Goal: Task Accomplishment & Management: Use online tool/utility

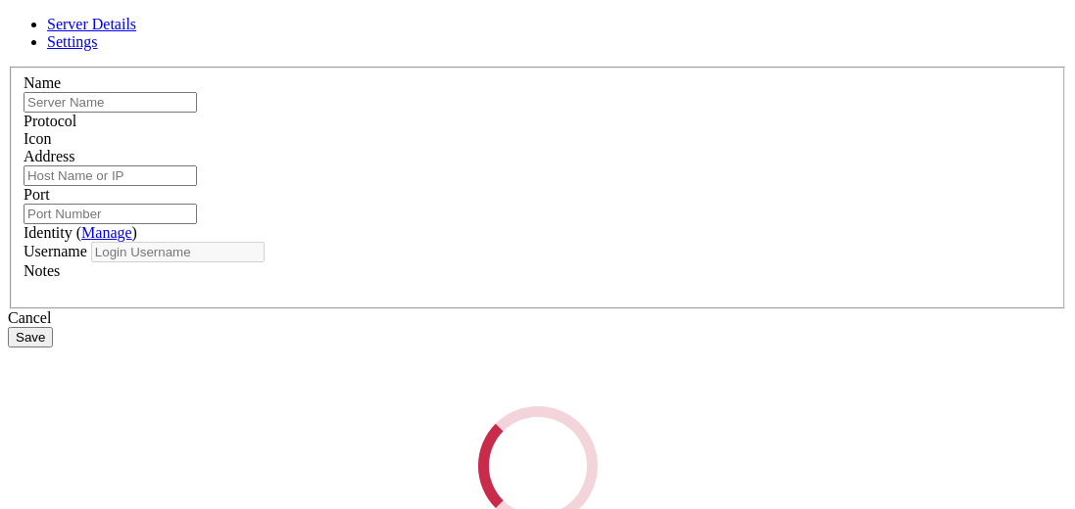
type input "vps"
type input "[TECHNICAL_ID]"
type input "22"
type input "iowanetwork"
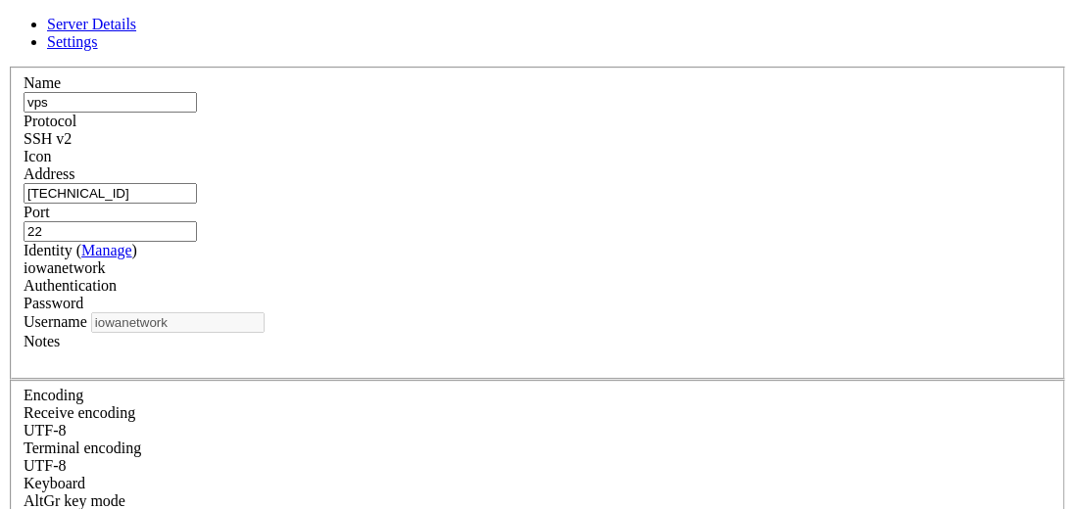
click at [197, 113] on input "vps" at bounding box center [110, 102] width 173 height 21
type input "vps-root"
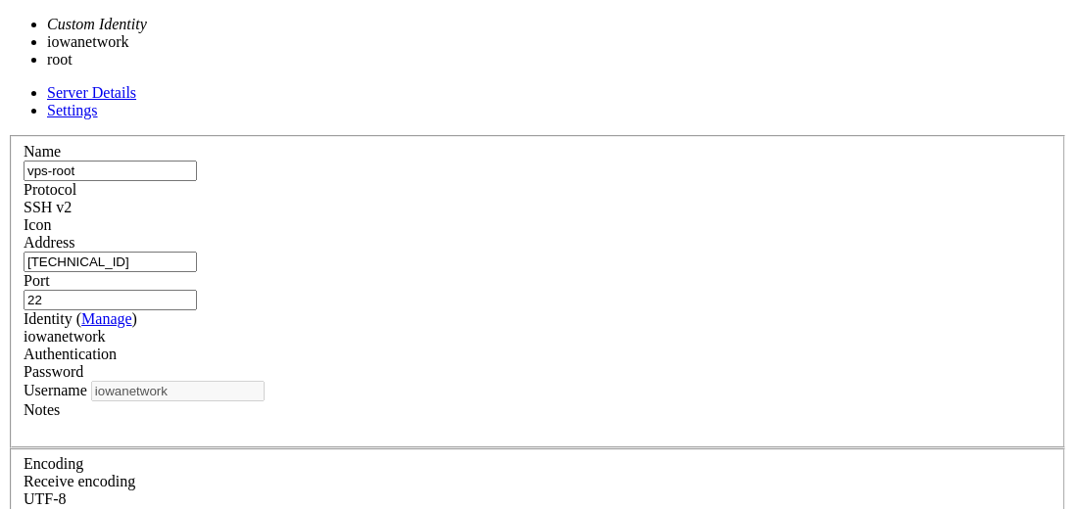
click at [437, 328] on div "iowanetwork" at bounding box center [538, 337] width 1028 height 18
type input "root"
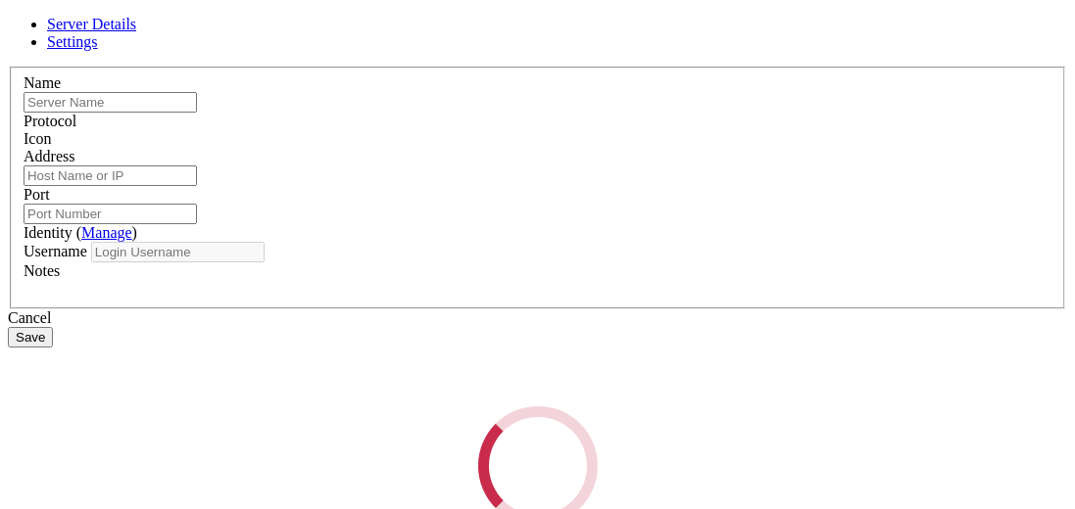
type input "vps"
type input "[TECHNICAL_ID]"
type input "22"
type input "iowanetwork"
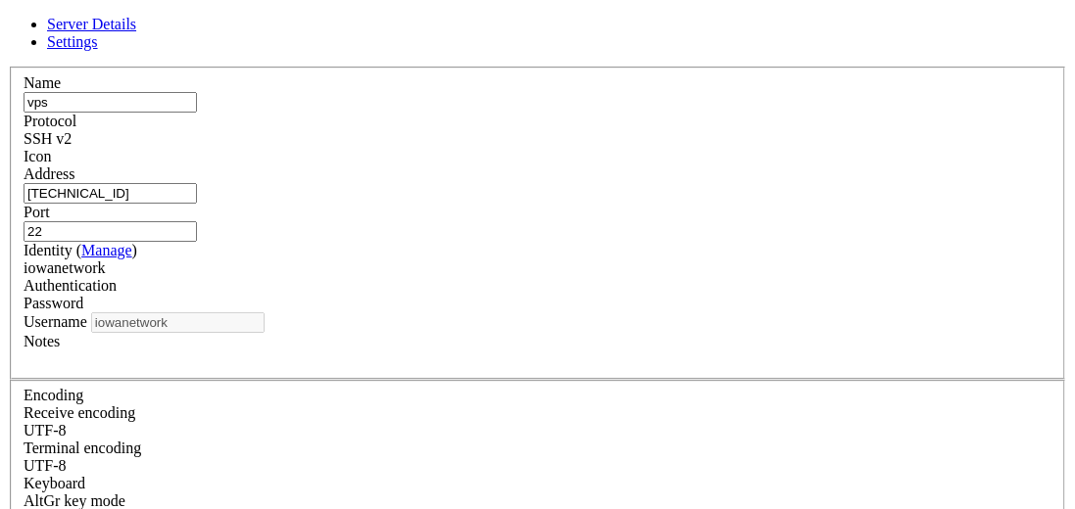
click at [8, 67] on icon at bounding box center [8, 67] width 0 height 0
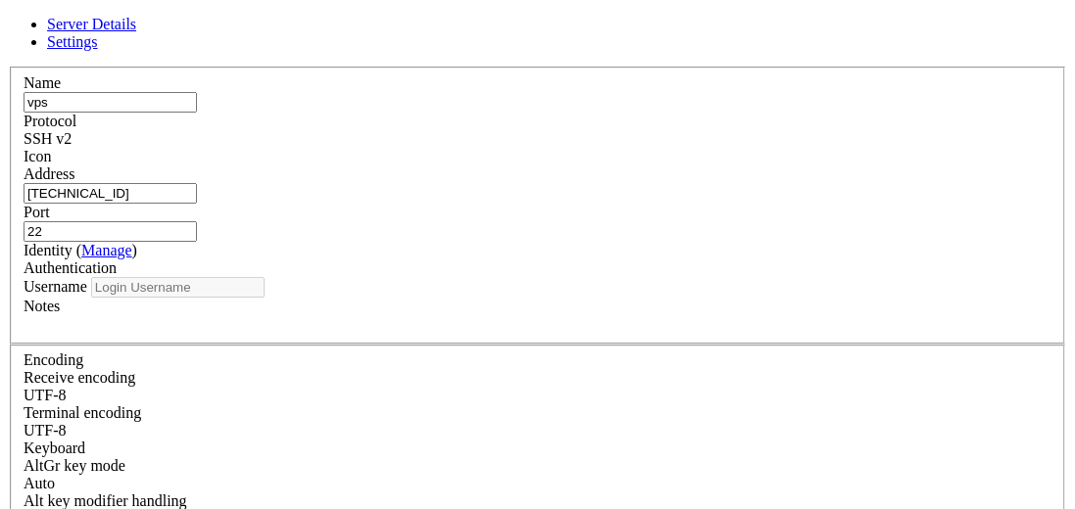
type input "iowanetwork"
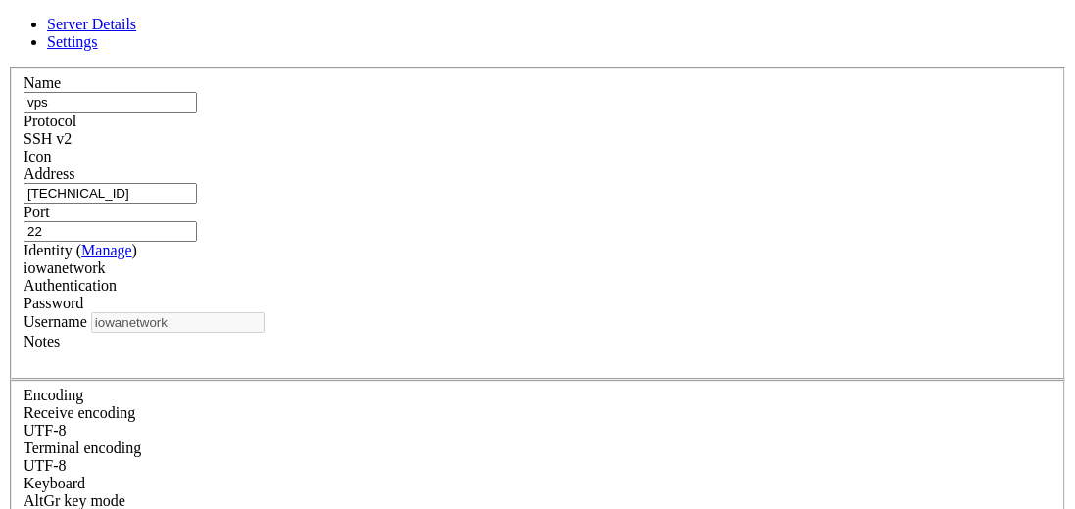
click at [264, 356] on div "Name vps Protocol SSH v2 Icon Address [TECHNICAL_ID] ( )" at bounding box center [537, 408] width 1059 height 683
click at [197, 113] on input "vps" at bounding box center [110, 102] width 173 height 21
paste input "iowanetwork"
type input "vps-iowanetwork"
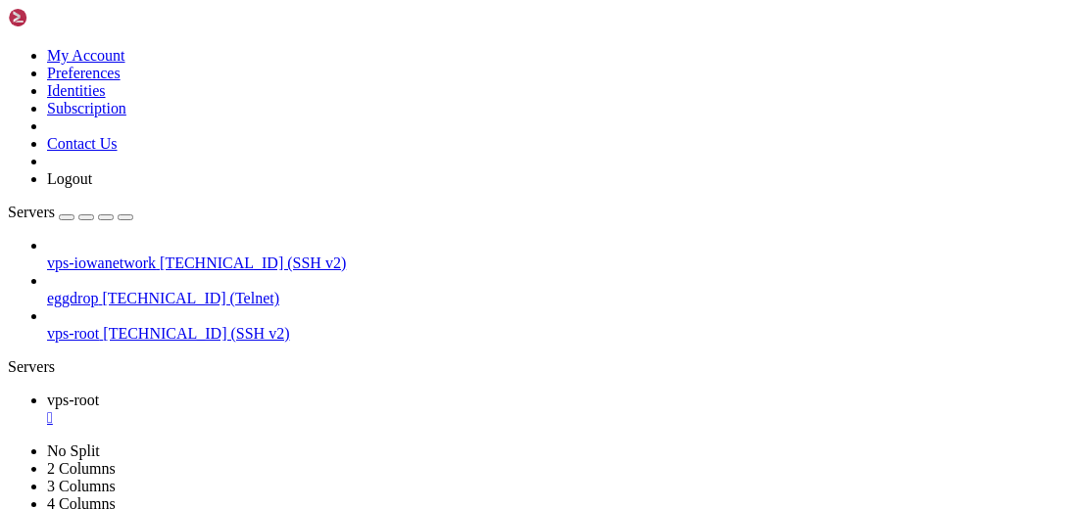
click at [348, 410] on div "" at bounding box center [557, 419] width 1020 height 18
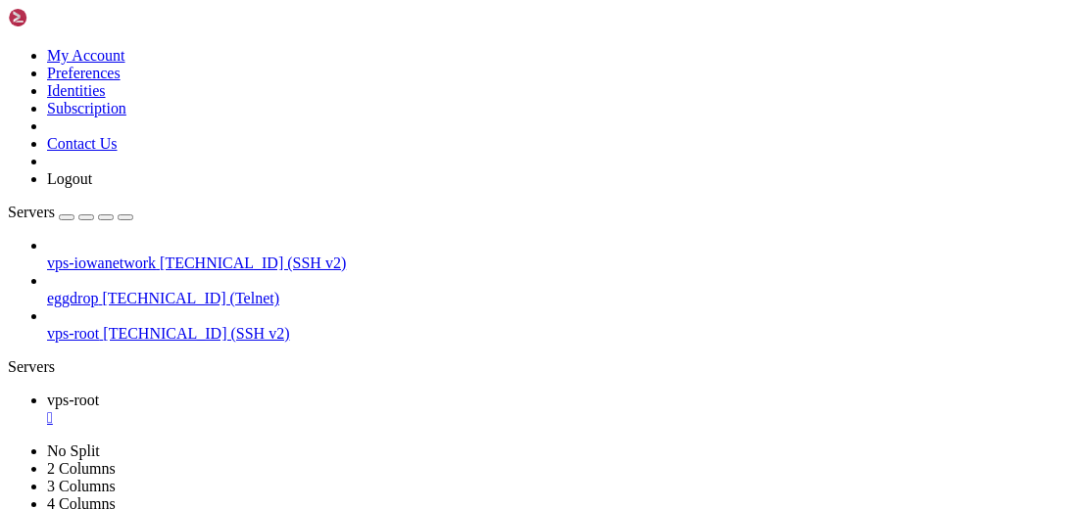
click at [357, 392] on link "vps-root " at bounding box center [557, 409] width 1020 height 35
click at [352, 410] on div "" at bounding box center [557, 419] width 1020 height 18
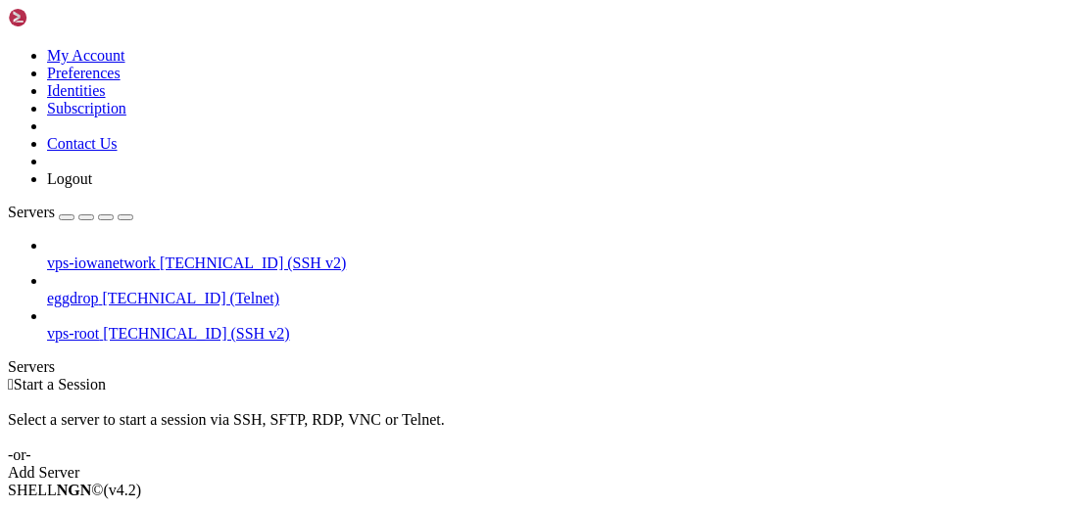
click at [8, 47] on icon at bounding box center [8, 47] width 0 height 0
click at [106, 99] on link "Identities" at bounding box center [76, 90] width 59 height 17
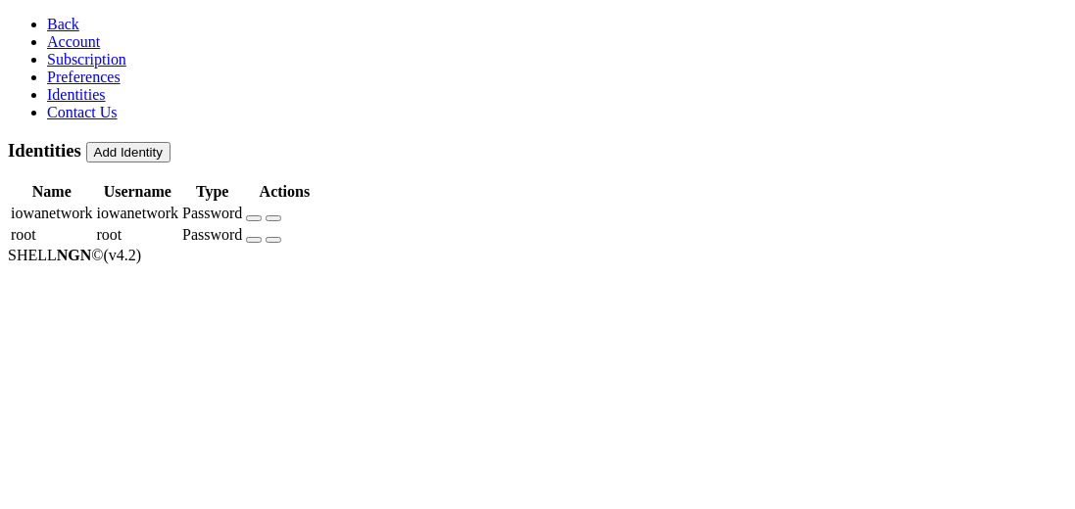
click at [254, 240] on icon "button" at bounding box center [254, 240] width 0 height 0
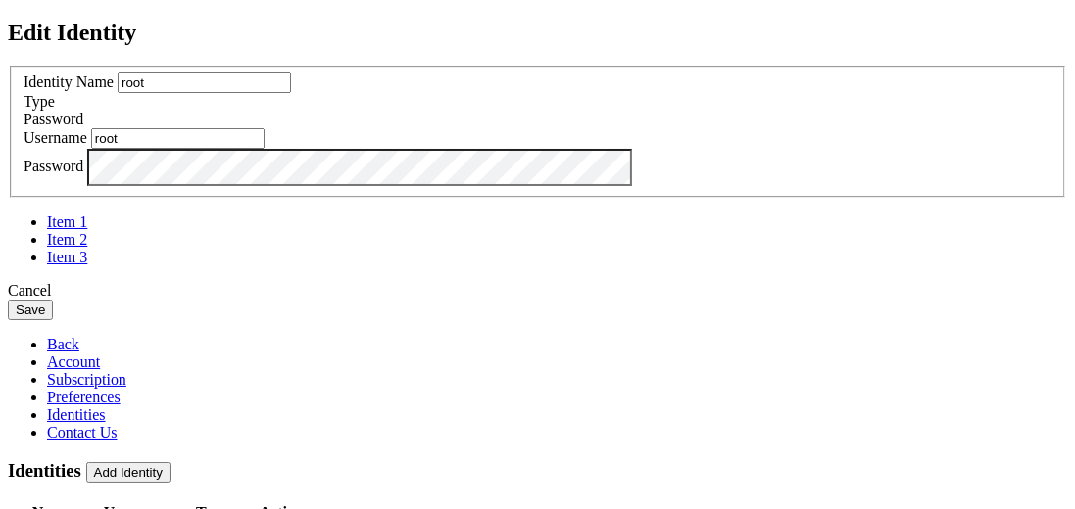
click at [155, 321] on div "Edit Identity Identity Name root Type Password Username root Password" at bounding box center [537, 171] width 1059 height 302
click at [53, 320] on button "Save" at bounding box center [30, 310] width 45 height 21
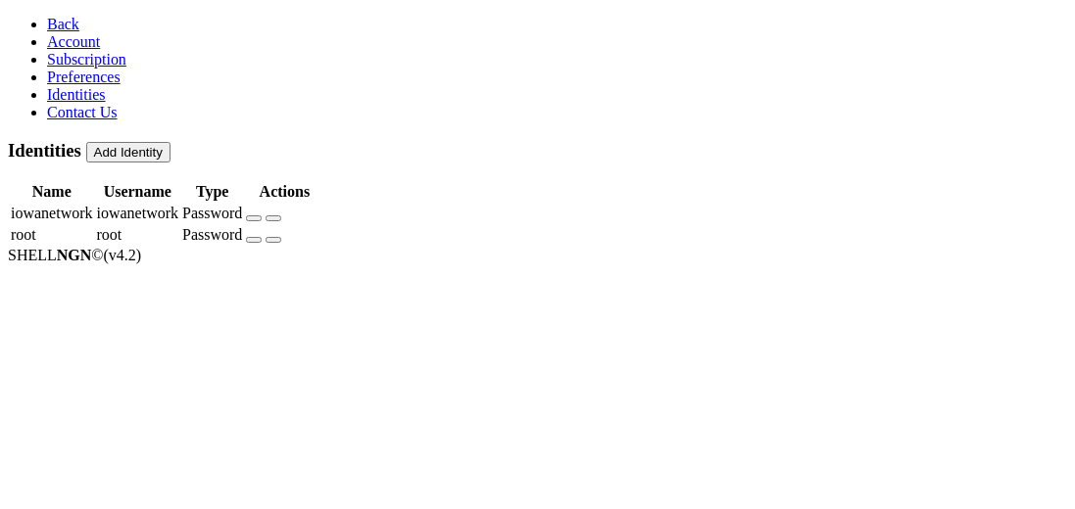
click at [47, 30] on span "Back" at bounding box center [63, 24] width 32 height 17
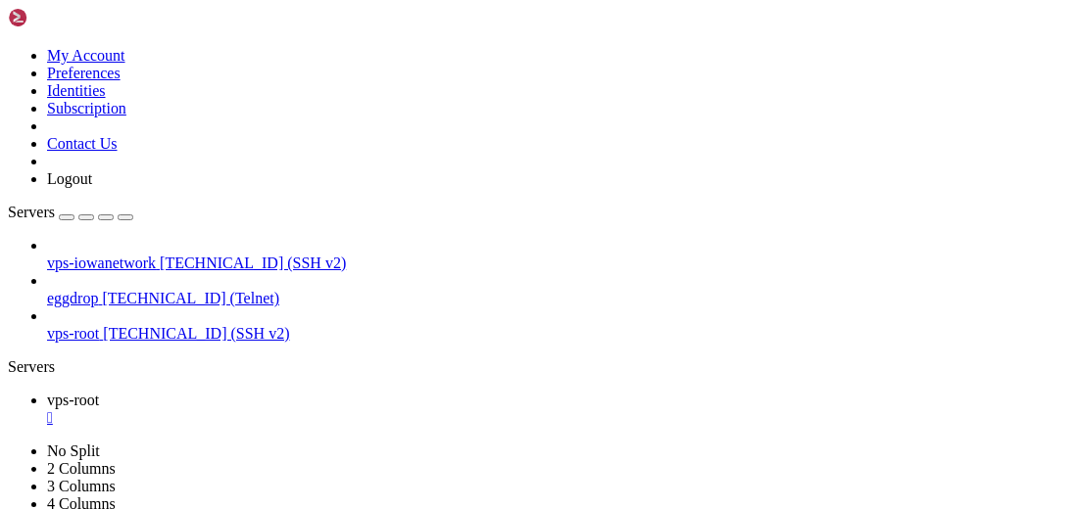
click at [348, 410] on div "" at bounding box center [557, 419] width 1020 height 18
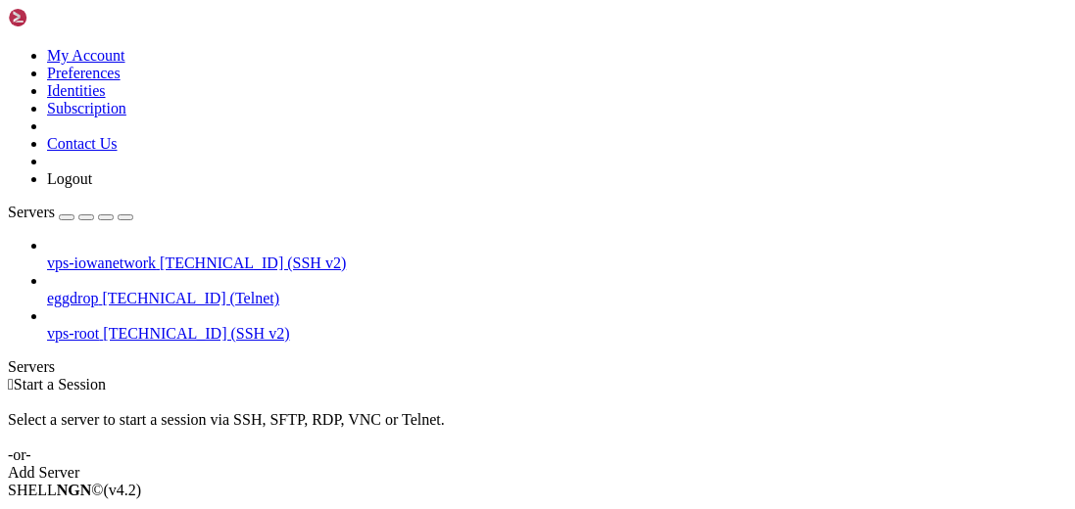
drag, startPoint x: 103, startPoint y: 233, endPoint x: 134, endPoint y: 224, distance: 32.6
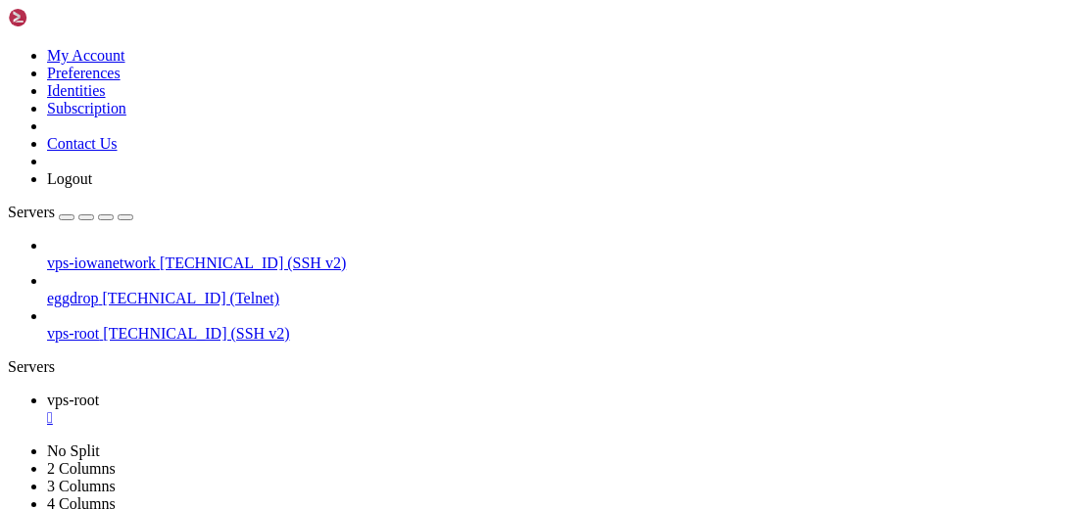
scroll to position [53, 0]
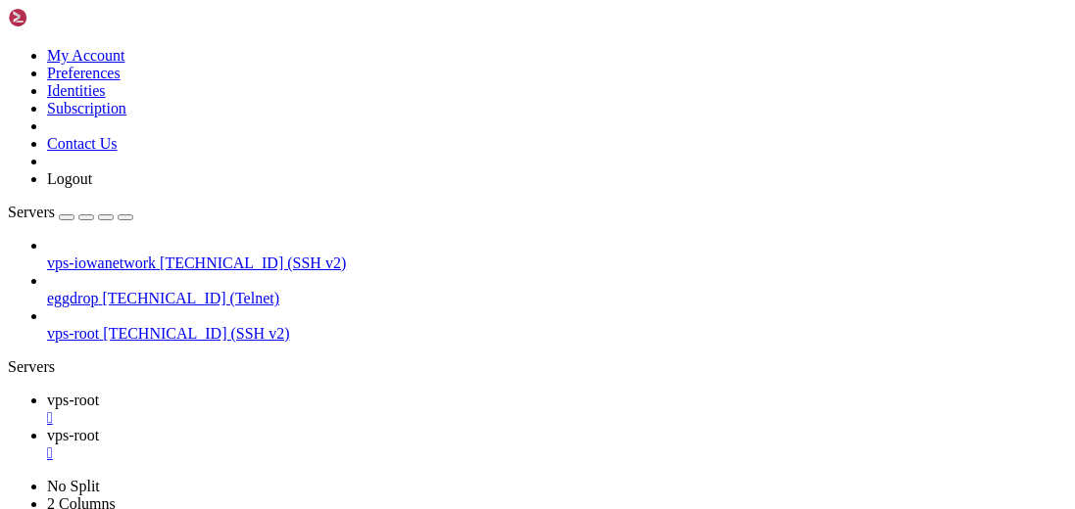
click at [99, 392] on span "vps-root" at bounding box center [73, 400] width 52 height 17
type input "/root"
click at [99, 427] on span "vps-root" at bounding box center [73, 435] width 52 height 17
click at [472, 445] on div "" at bounding box center [557, 454] width 1020 height 18
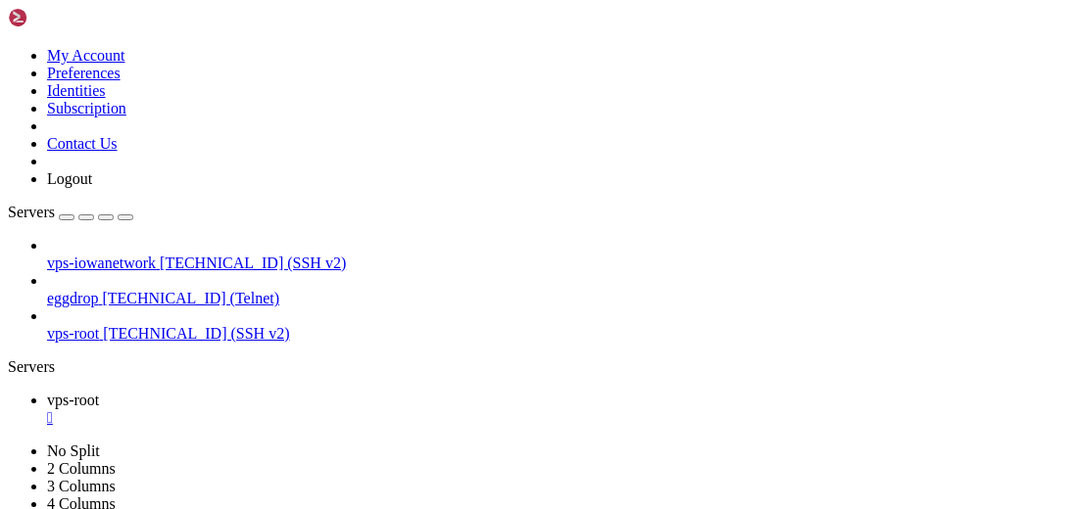
drag, startPoint x: 555, startPoint y: 1108, endPoint x: 501, endPoint y: 1138, distance: 61.9
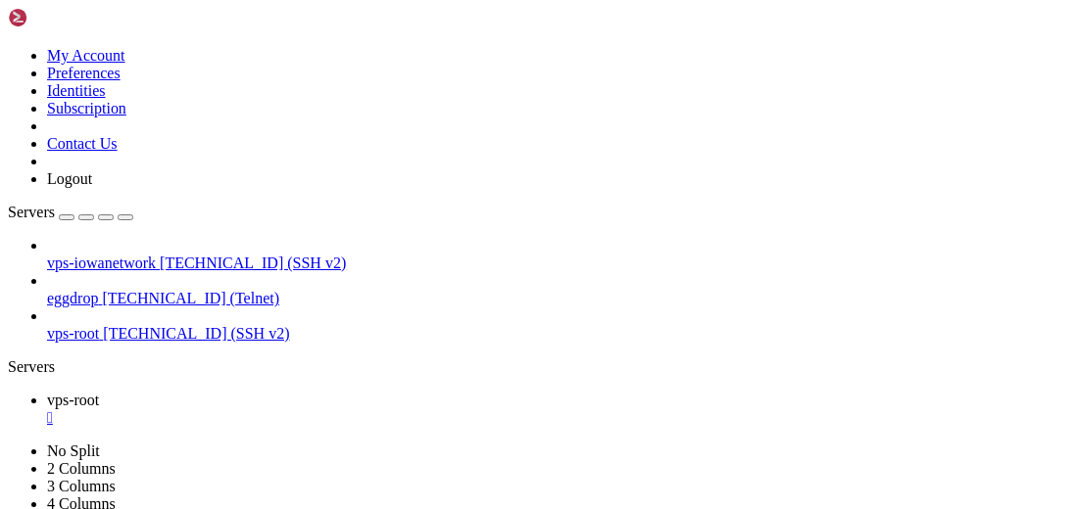
drag, startPoint x: 384, startPoint y: 1039, endPoint x: 452, endPoint y: 1063, distance: 71.9
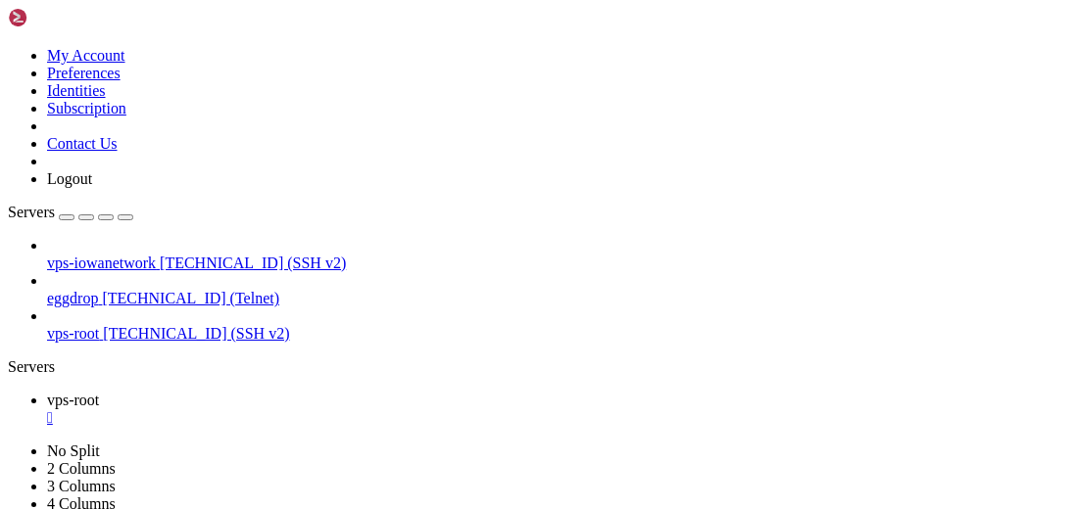
drag, startPoint x: 493, startPoint y: 1059, endPoint x: 340, endPoint y: 1055, distance: 152.9
drag, startPoint x: 440, startPoint y: 1119, endPoint x: 265, endPoint y: 1012, distance: 205.3
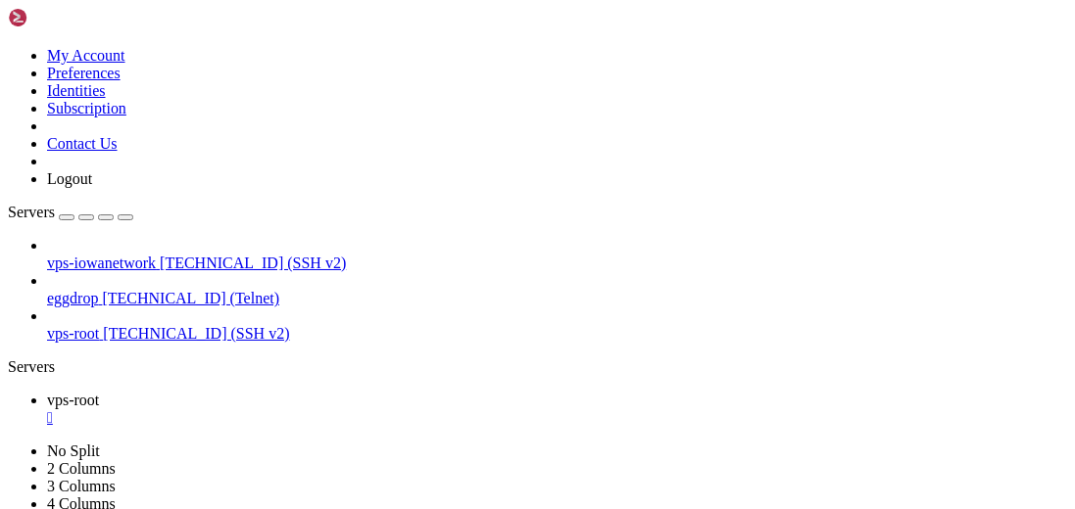
scroll to position [24760, 0]
click at [125, 218] on icon "button" at bounding box center [125, 218] width 0 height 0
drag, startPoint x: 972, startPoint y: 1136, endPoint x: 960, endPoint y: 1118, distance: 21.2
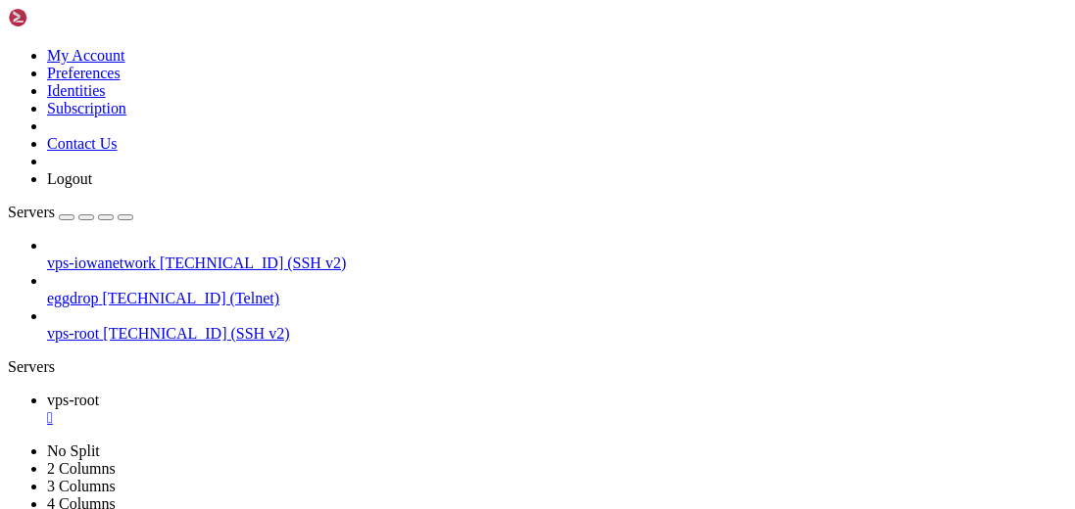
click at [188, 392] on ul "vps-root " at bounding box center [537, 409] width 1059 height 35
drag, startPoint x: 897, startPoint y: 1044, endPoint x: 867, endPoint y: 1020, distance: 39.0
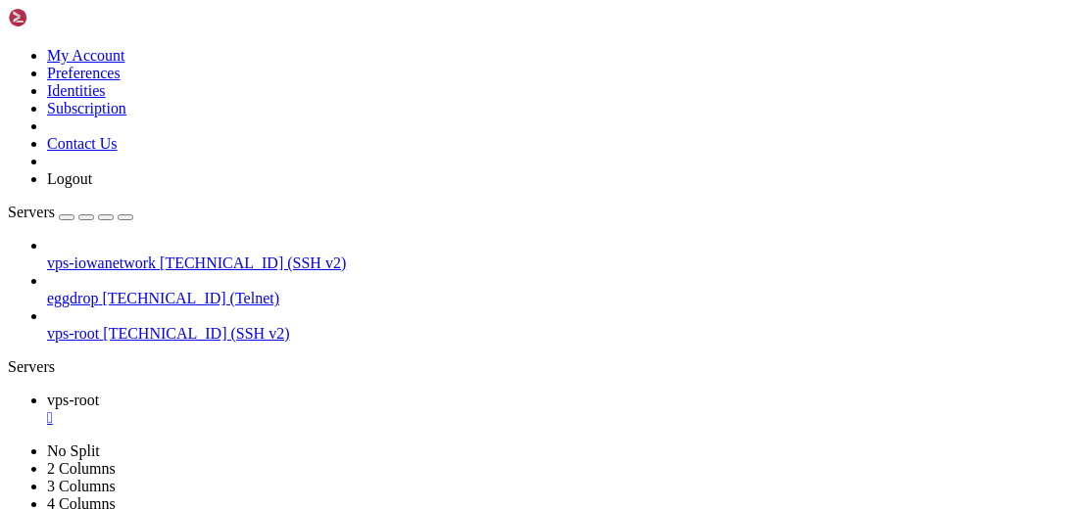
drag, startPoint x: 621, startPoint y: 1129, endPoint x: 404, endPoint y: 1007, distance: 249.1
drag, startPoint x: 590, startPoint y: 1105, endPoint x: 495, endPoint y: 945, distance: 185.8
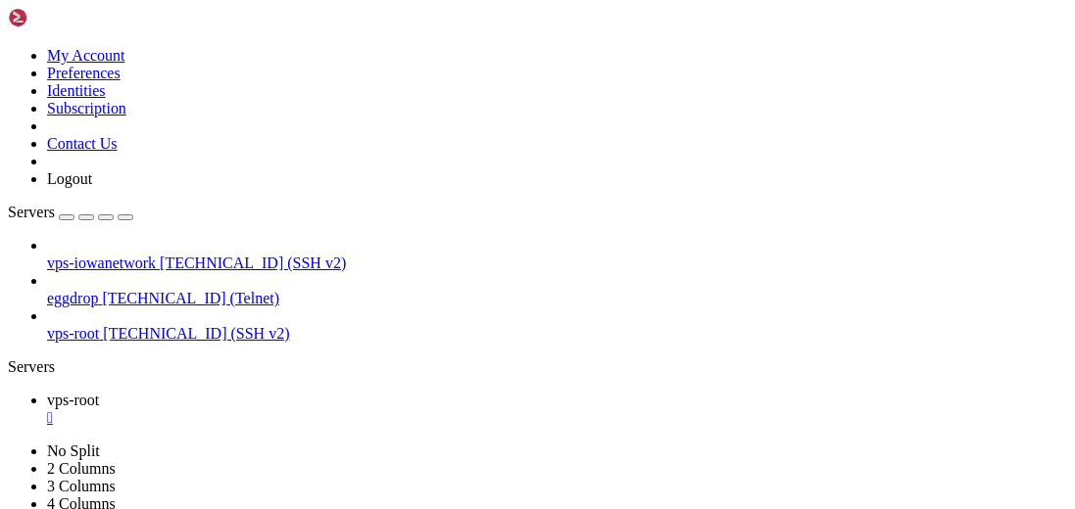
scroll to position [38199, 0]
drag, startPoint x: 554, startPoint y: 1153, endPoint x: 343, endPoint y: 1139, distance: 211.1
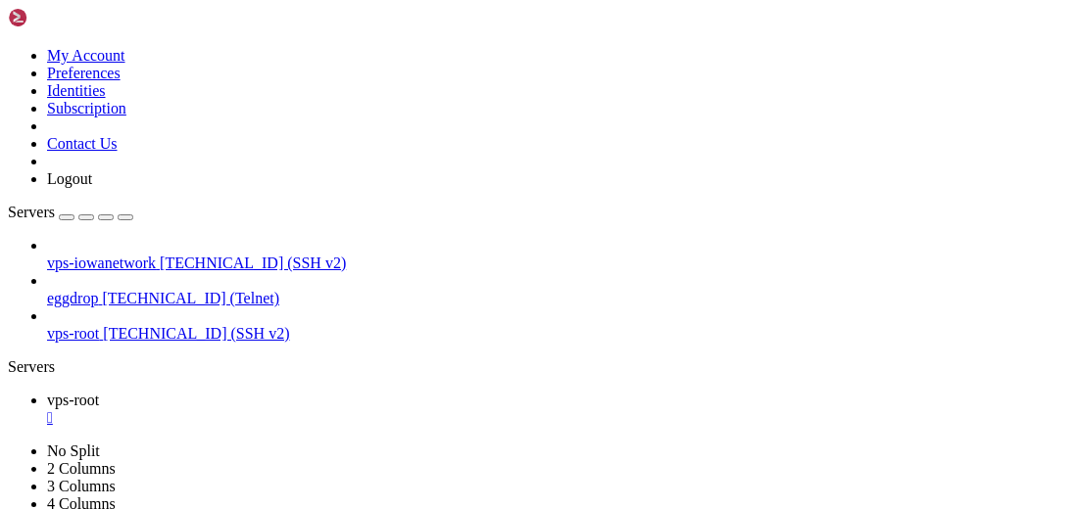
scroll to position [38305, 0]
drag, startPoint x: 675, startPoint y: 1083, endPoint x: 524, endPoint y: 1131, distance: 158.3
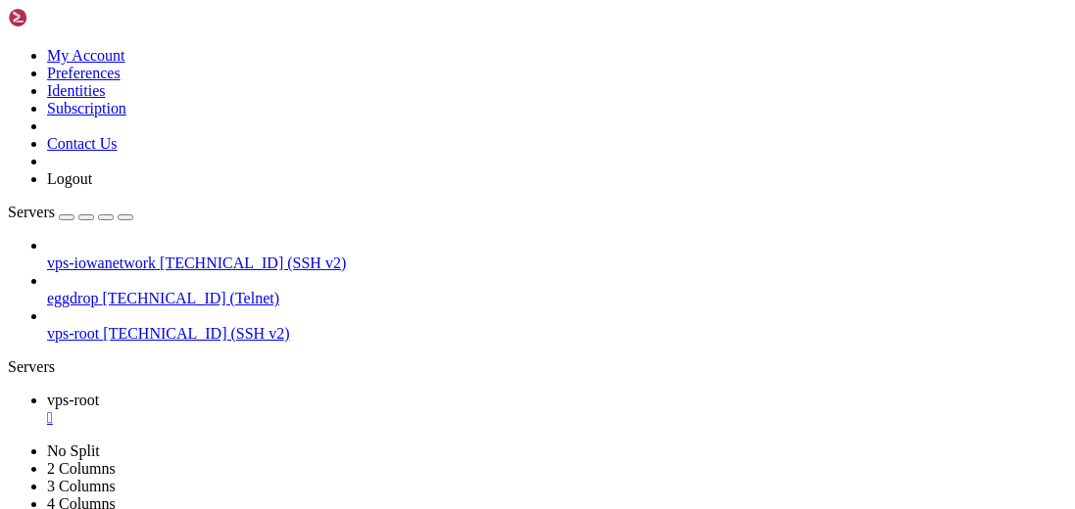
scroll to position [38446, 0]
drag, startPoint x: 485, startPoint y: 906, endPoint x: 253, endPoint y: 890, distance: 232.8
drag, startPoint x: 535, startPoint y: 965, endPoint x: 332, endPoint y: 794, distance: 265.6
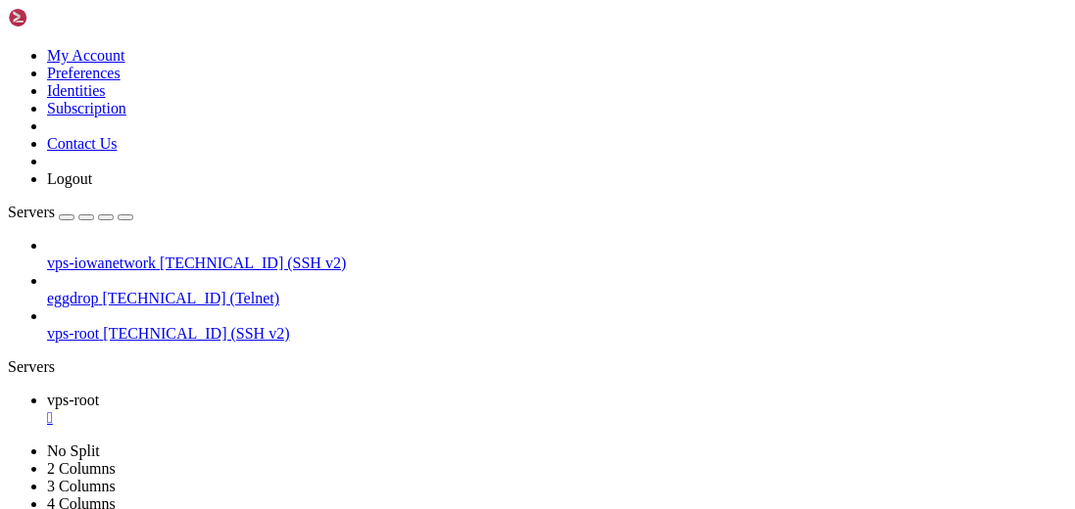
drag, startPoint x: 446, startPoint y: 873, endPoint x: 396, endPoint y: 819, distance: 73.5
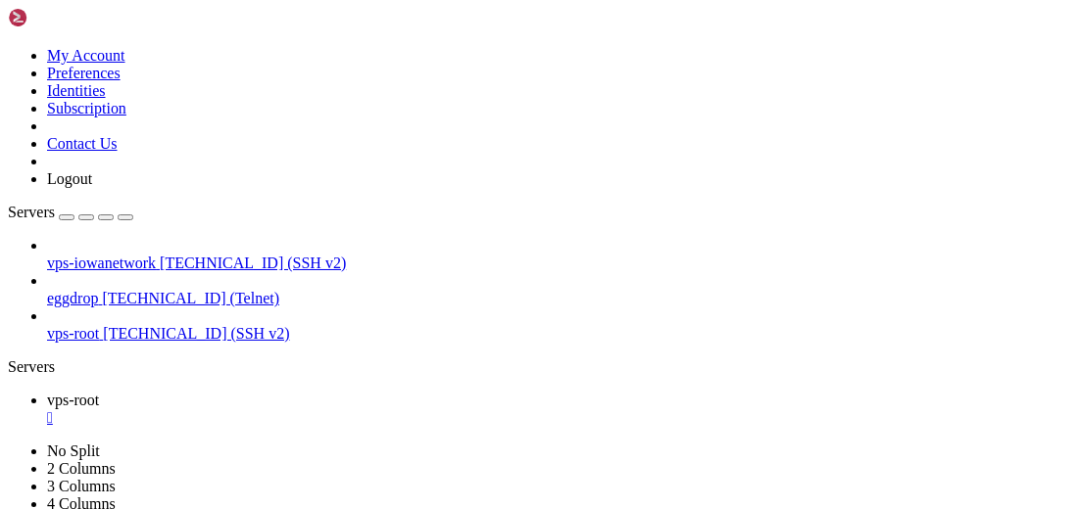
drag, startPoint x: 726, startPoint y: 1107, endPoint x: 637, endPoint y: 1044, distance: 109.0
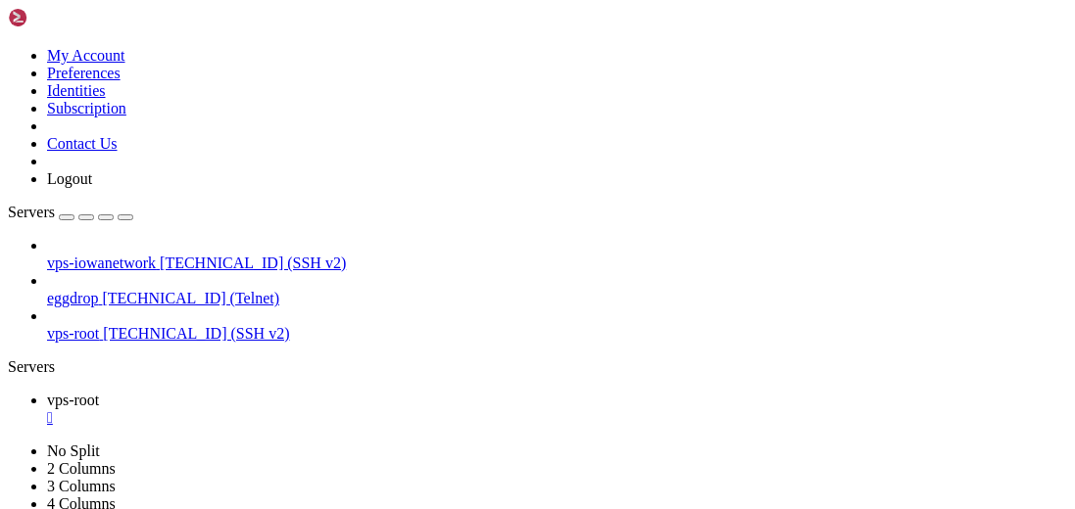
click at [8, 359] on div "Servers" at bounding box center [537, 368] width 1059 height 18
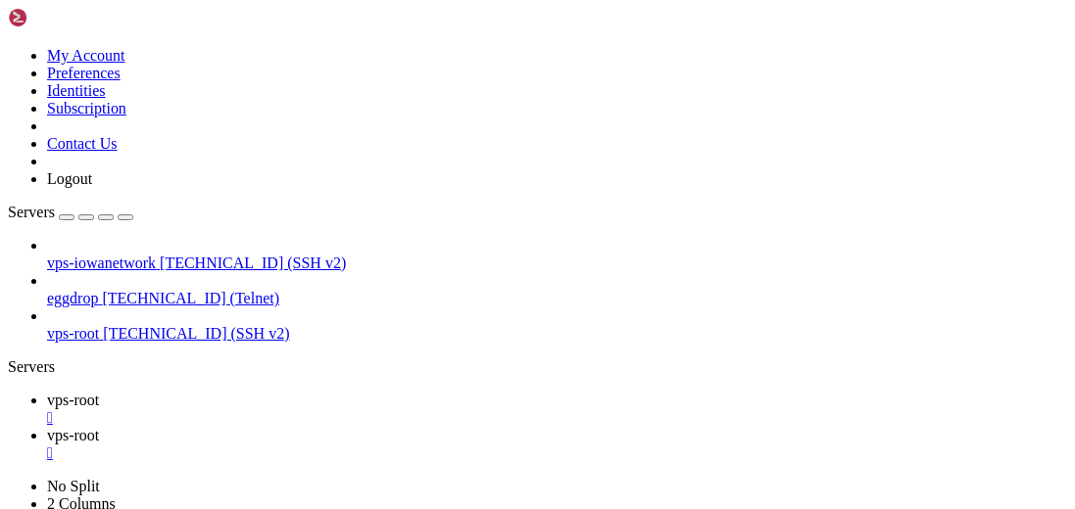
click at [61, 95] on span " kiwiirc" at bounding box center [36, 86] width 50 height 17
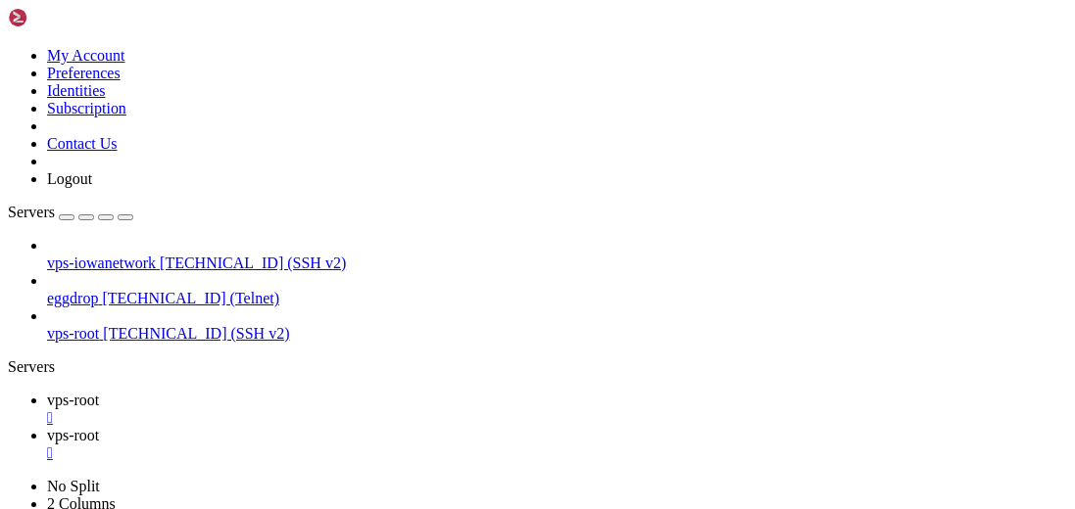
type input "/etc/kiwiirc"
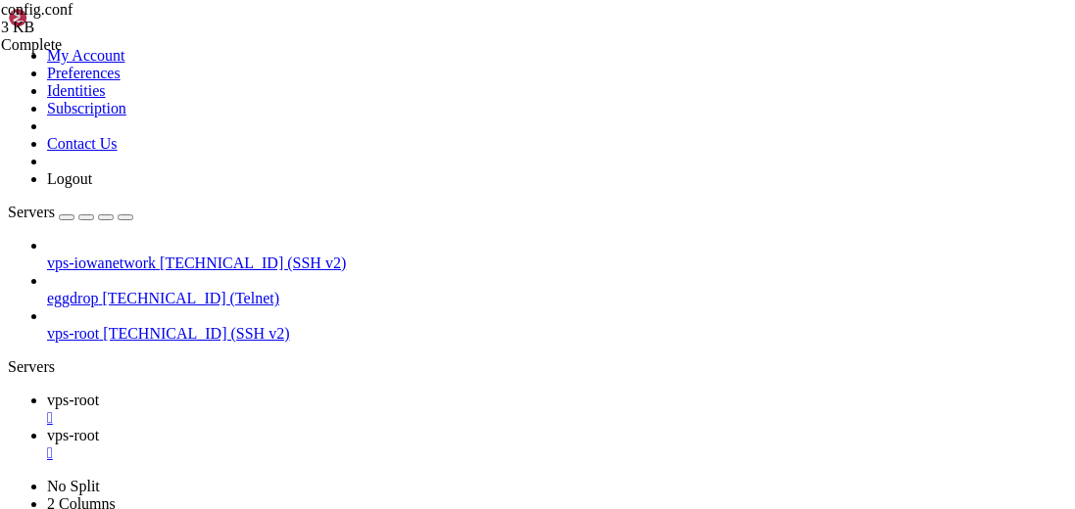
scroll to position [875, 0]
drag, startPoint x: 459, startPoint y: 279, endPoint x: 394, endPoint y: 280, distance: 64.7
type textarea "hostname = "irc.oftc.net""
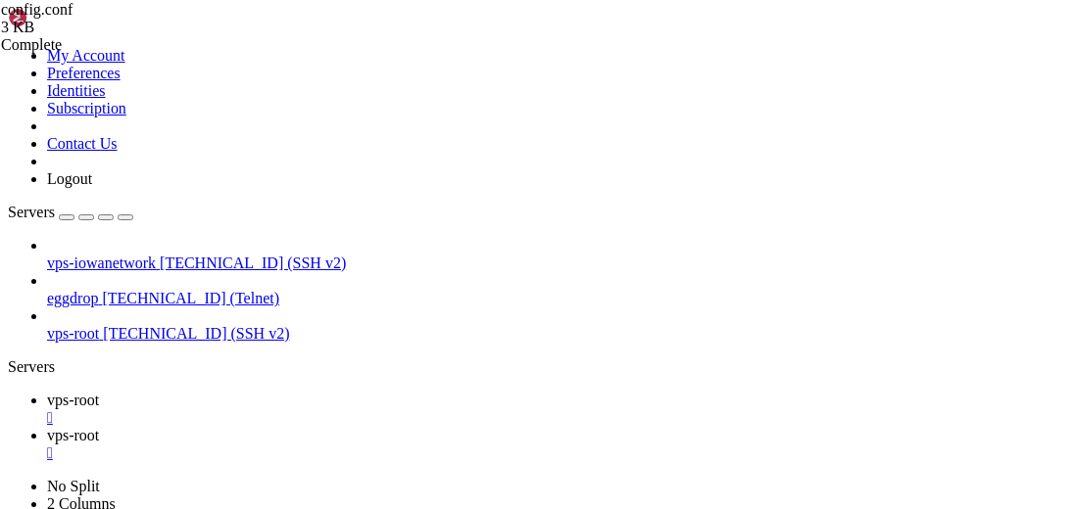
click at [310, 392] on link "vps-root " at bounding box center [557, 409] width 1020 height 35
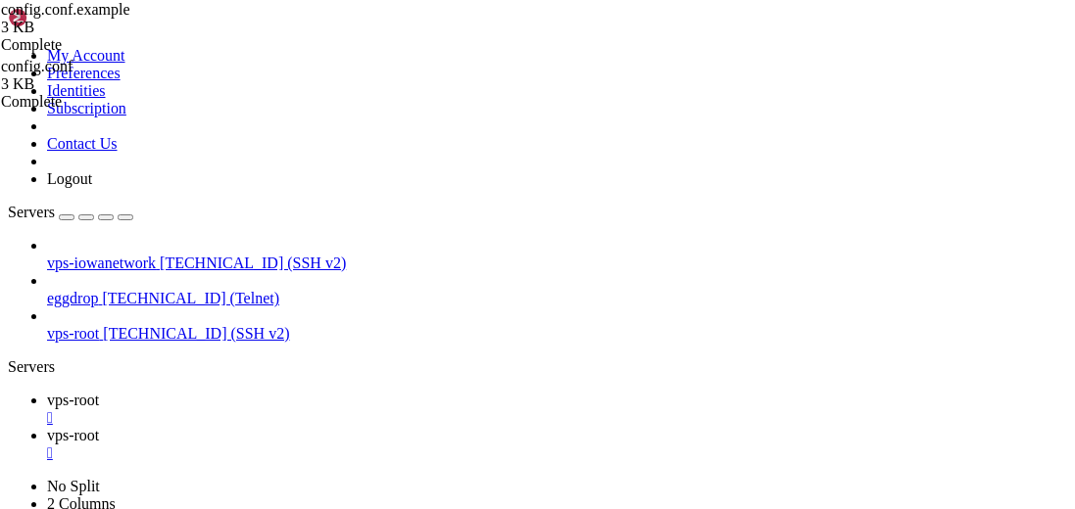
click at [99, 427] on span "vps-root" at bounding box center [73, 435] width 52 height 17
drag, startPoint x: 369, startPoint y: 240, endPoint x: 433, endPoint y: 253, distance: 64.9
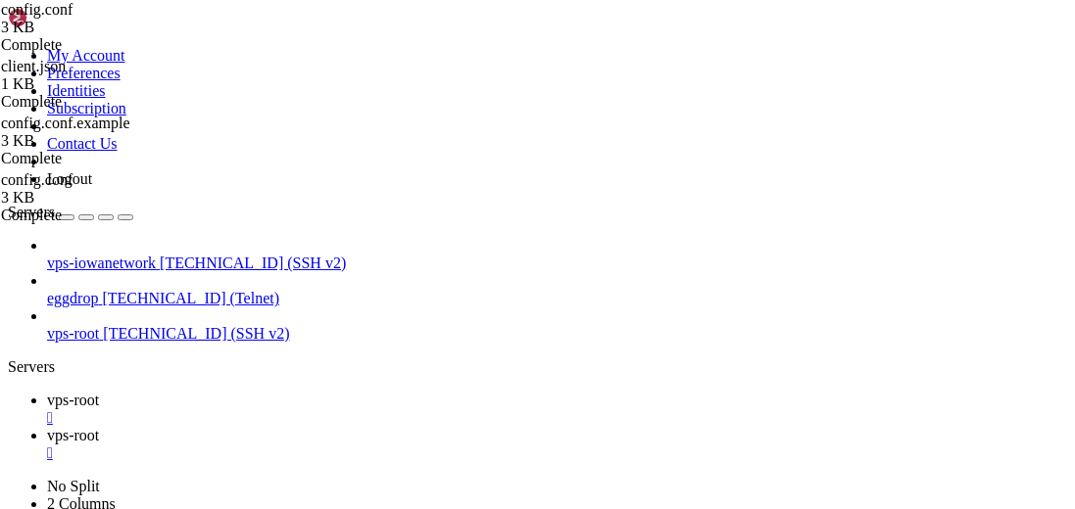
scroll to position [993, 0]
click at [99, 392] on span "vps-root" at bounding box center [73, 400] width 52 height 17
drag, startPoint x: 415, startPoint y: 24, endPoint x: 433, endPoint y: 36, distance: 21.2
click at [99, 427] on span "vps-root" at bounding box center [73, 435] width 52 height 17
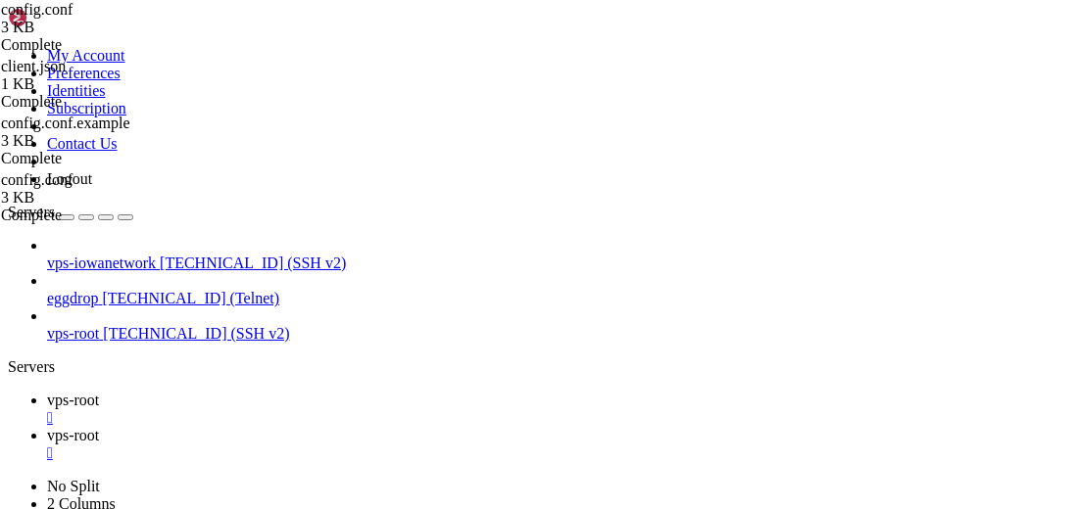
scroll to position [974, 0]
drag, startPoint x: 446, startPoint y: 249, endPoint x: 386, endPoint y: 249, distance: 59.8
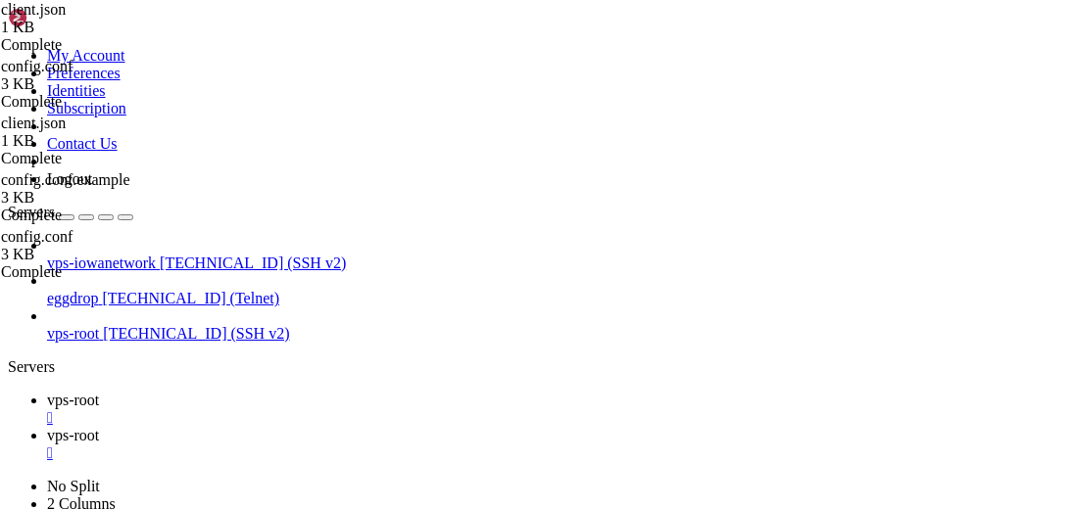
drag, startPoint x: 383, startPoint y: 249, endPoint x: 448, endPoint y: 245, distance: 64.8
paste textarea "Radioactive"
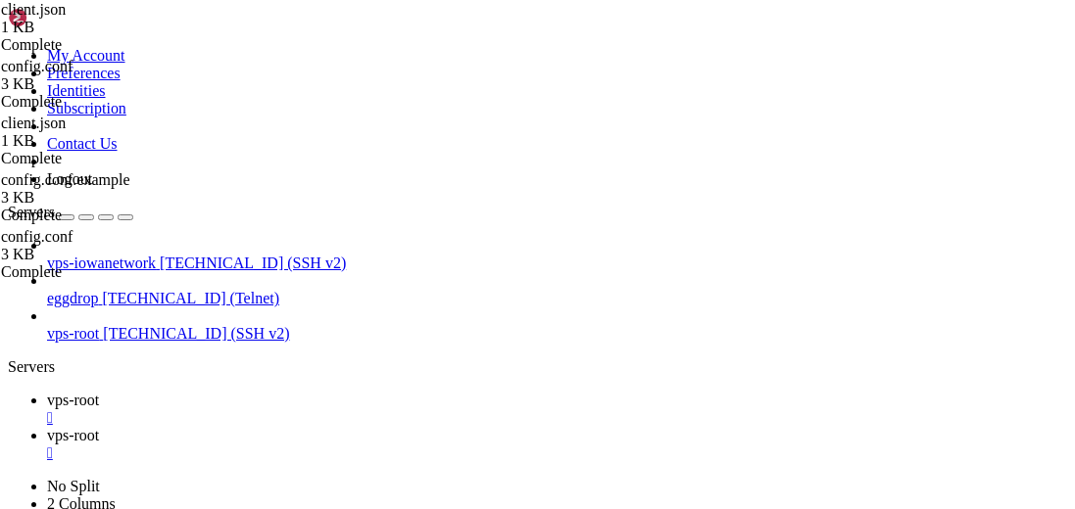
paste textarea "#IowaNetWork"
type textarea ""channel": "#IowaNetWork","
click at [99, 392] on span "vps-root" at bounding box center [73, 400] width 52 height 17
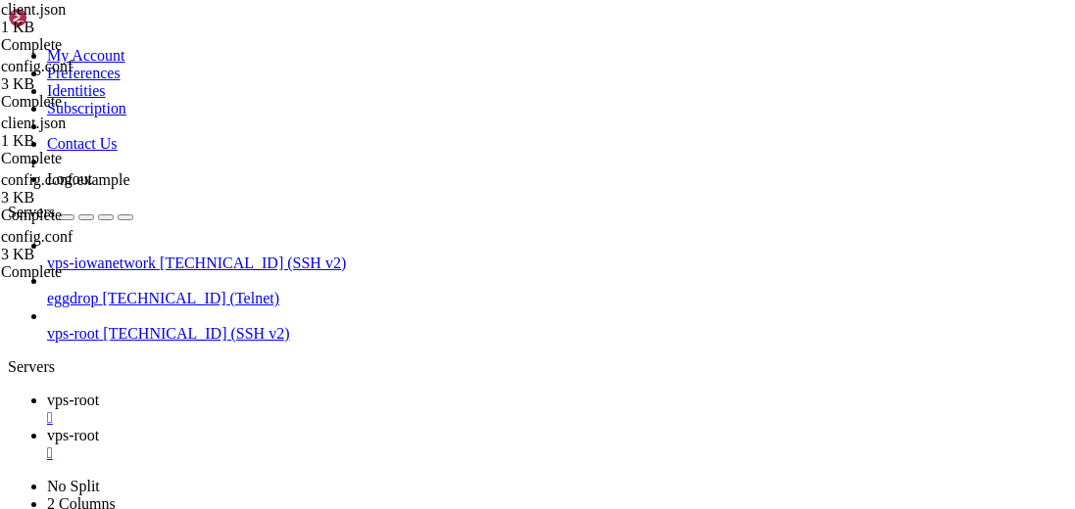
click at [469, 445] on div "" at bounding box center [557, 454] width 1020 height 18
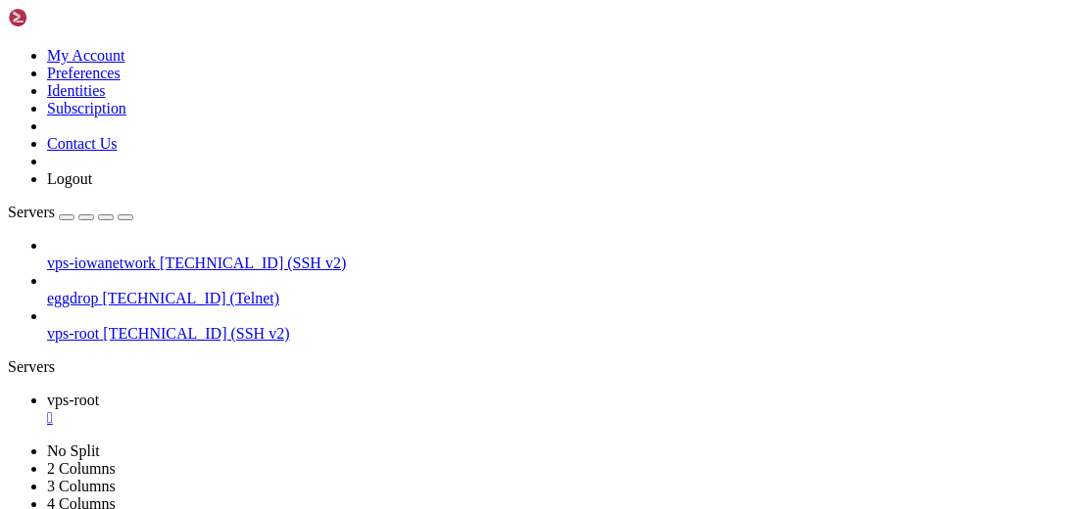
click at [350, 410] on div "" at bounding box center [557, 419] width 1020 height 18
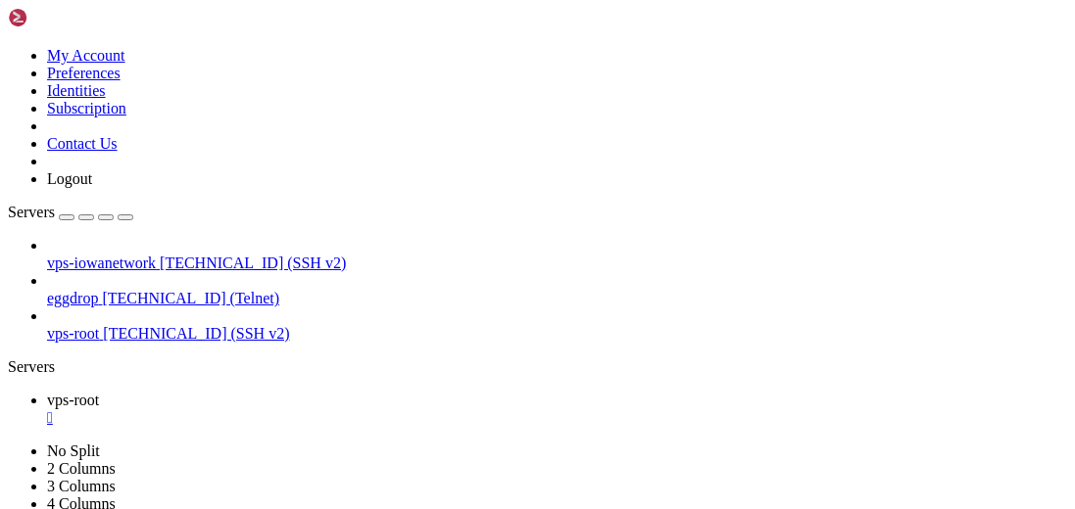
scroll to position [88, 0]
drag, startPoint x: 700, startPoint y: 1068, endPoint x: 536, endPoint y: 1042, distance: 165.6
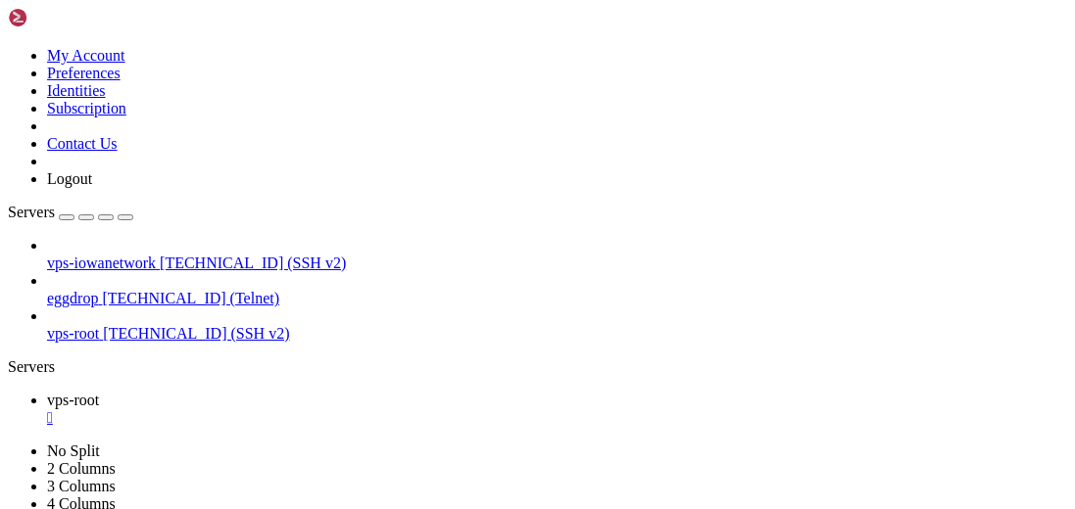
scroll to position [317, 0]
drag, startPoint x: 562, startPoint y: 1009, endPoint x: 489, endPoint y: 1036, distance: 78.1
drag, startPoint x: 512, startPoint y: 1019, endPoint x: 325, endPoint y: 1040, distance: 188.3
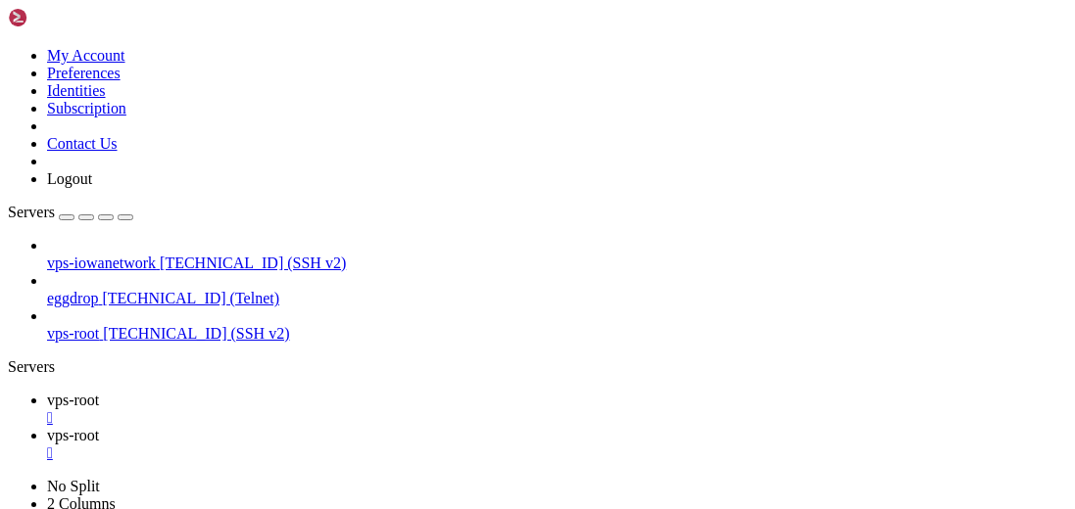
type input "/etc"
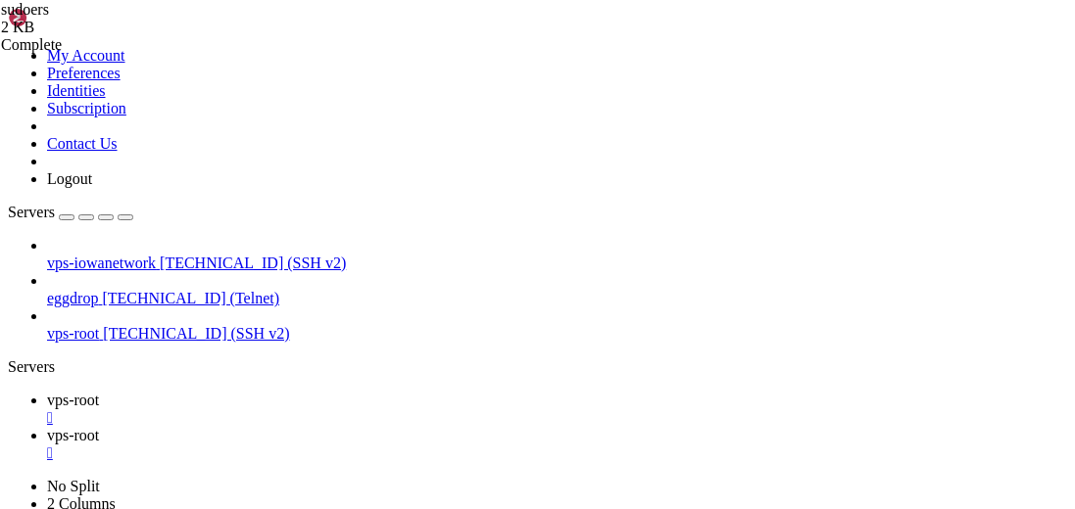
scroll to position [288, 0]
type textarea "%sudo ALL=(ALL:ALL) ALL"
type textarea "# See sudoers(5) for more information on "@include" directives:"
type textarea "@includedir /etc/sudoers.d"
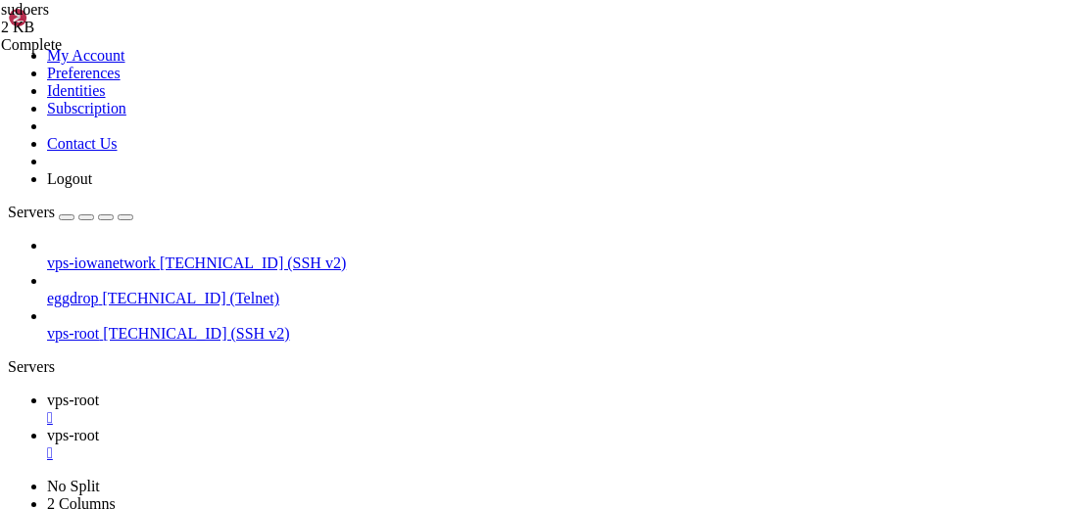
paste textarea "%sudo ALL=(ALL) NOPASSWD: ALL"
type textarea "iowanetwork ALL=(ALL) NOPASSWD: ALL"
click at [474, 445] on div "" at bounding box center [557, 454] width 1020 height 18
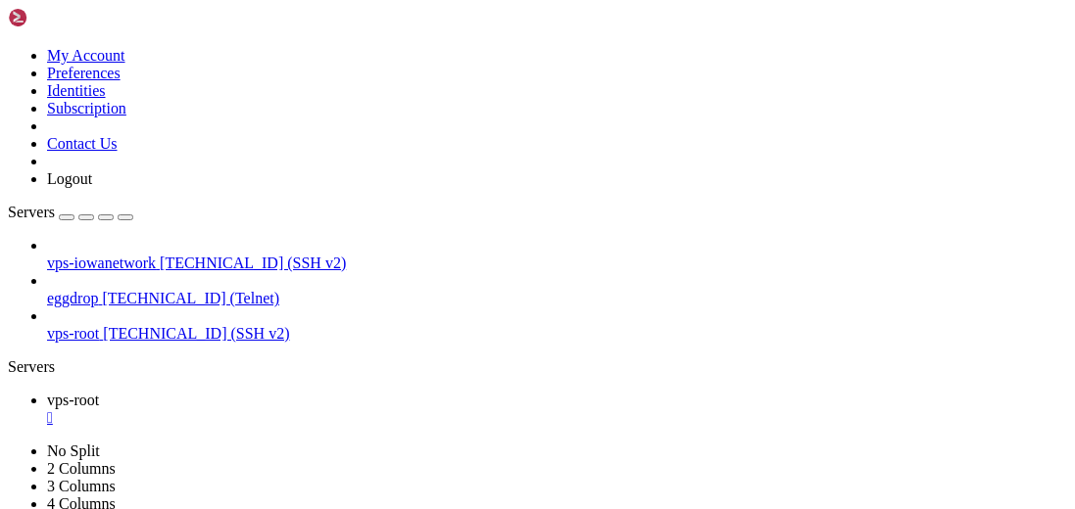
click at [353, 410] on div "" at bounding box center [557, 419] width 1020 height 18
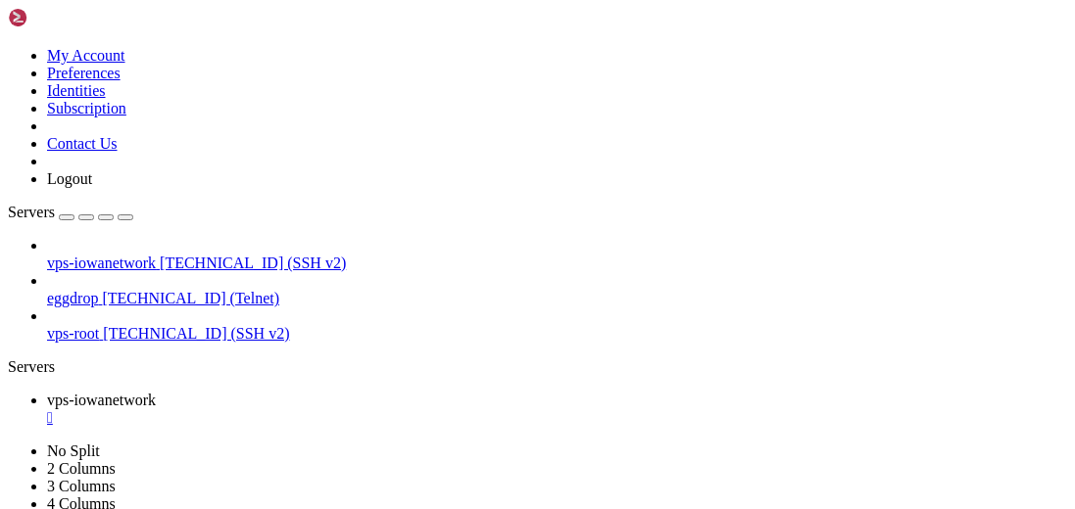
scroll to position [265, 0]
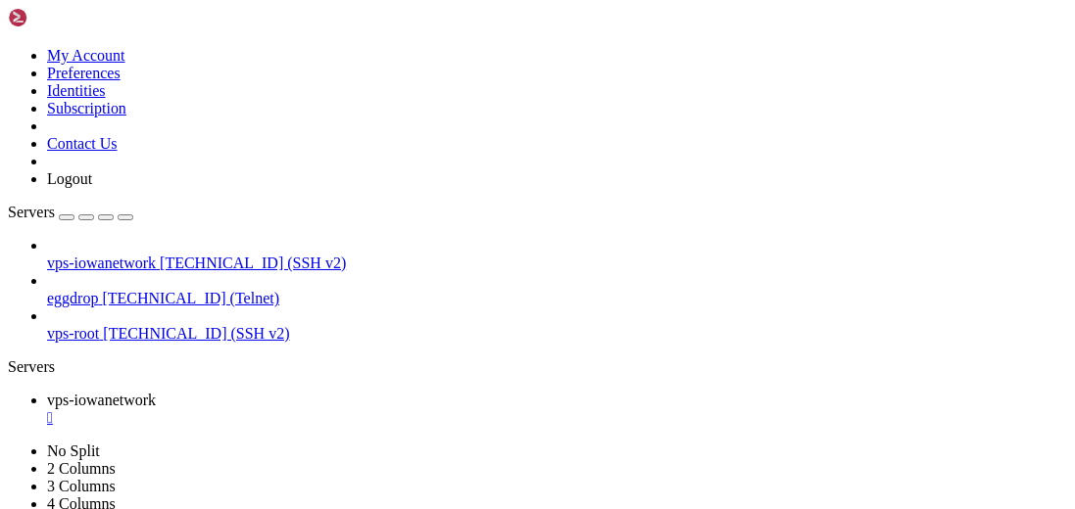
drag, startPoint x: 244, startPoint y: 159, endPoint x: 406, endPoint y: 138, distance: 163.0
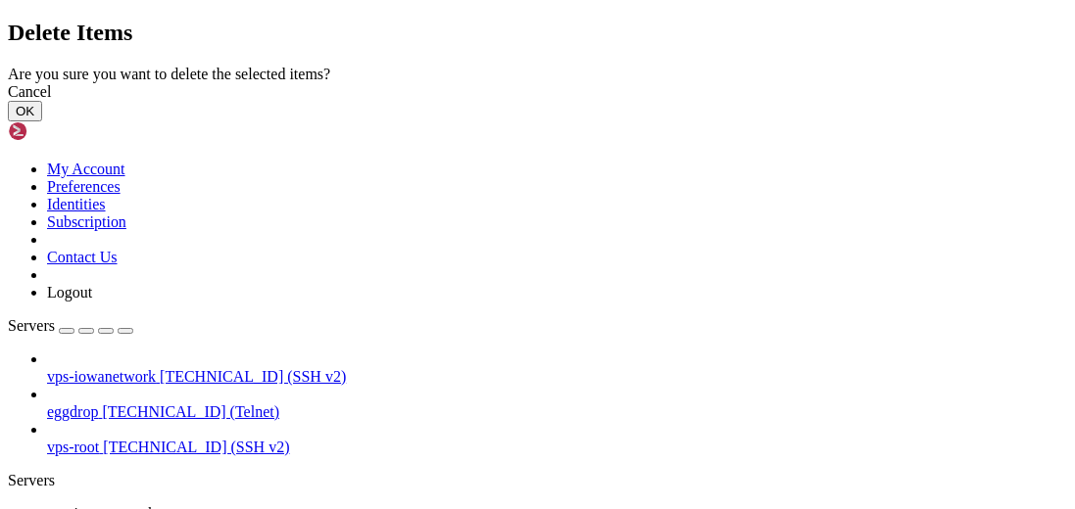
click at [42, 121] on button "OK" at bounding box center [25, 111] width 34 height 21
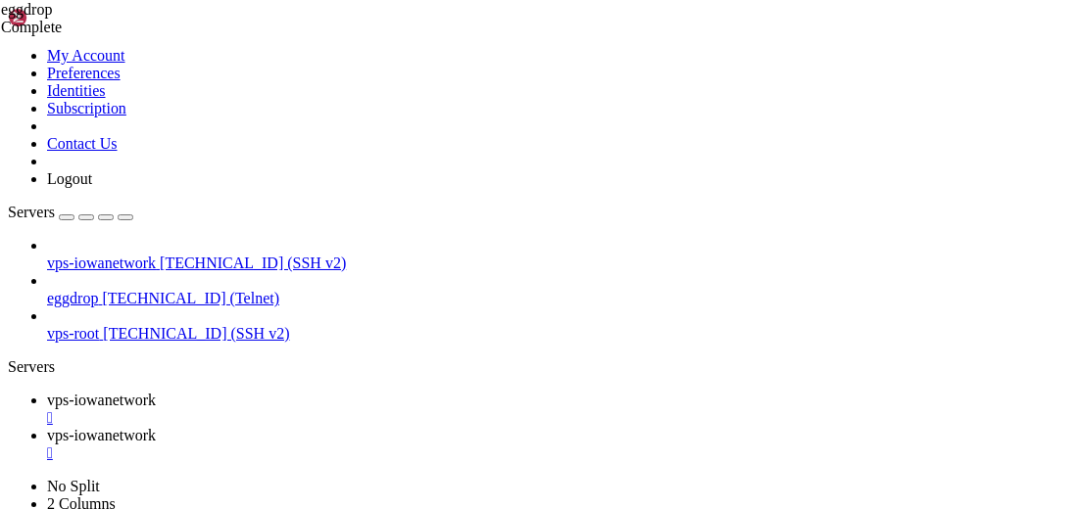
type input "/home/iowanetwork/Chat/Chat_bot"
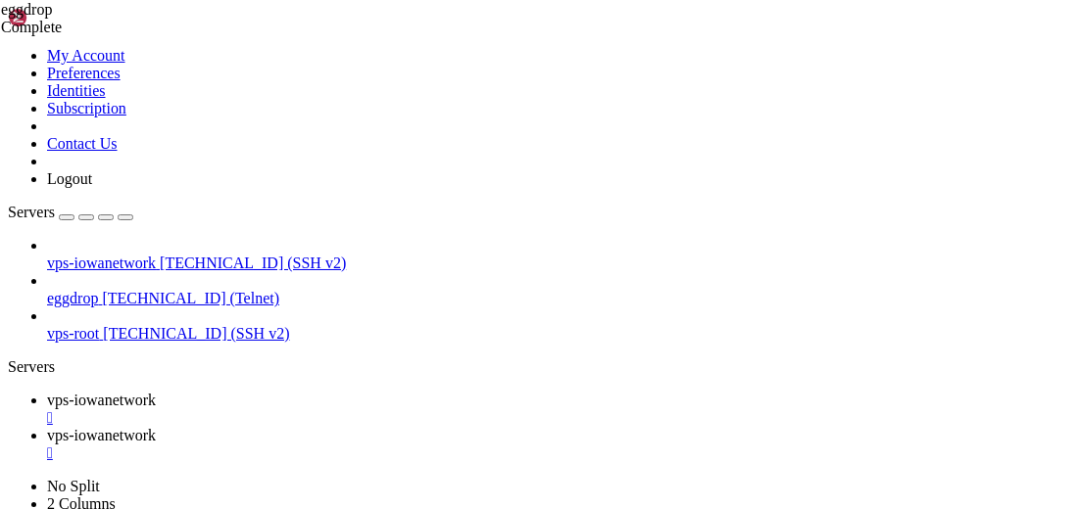
scroll to position [346, 0]
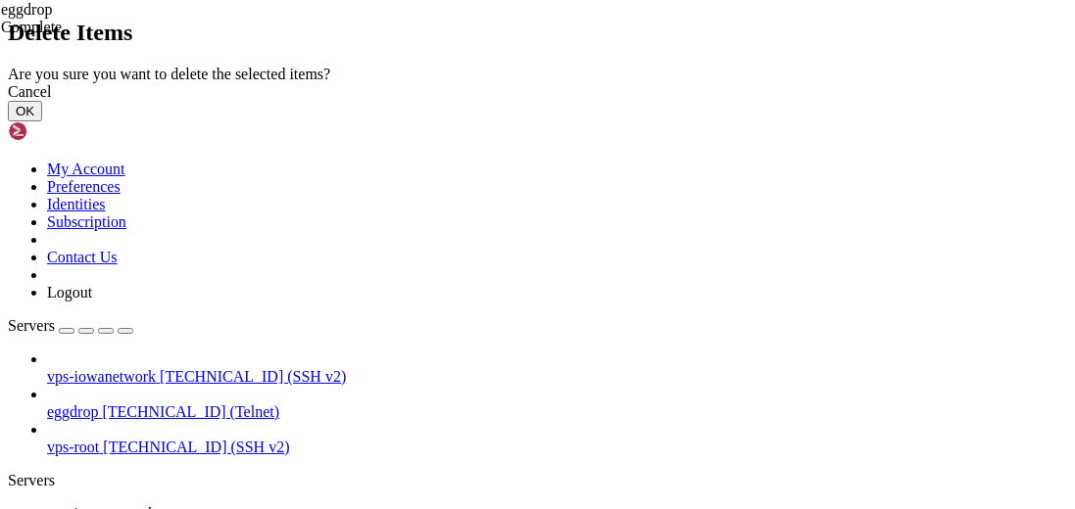
click at [42, 121] on button "OK" at bounding box center [25, 111] width 34 height 21
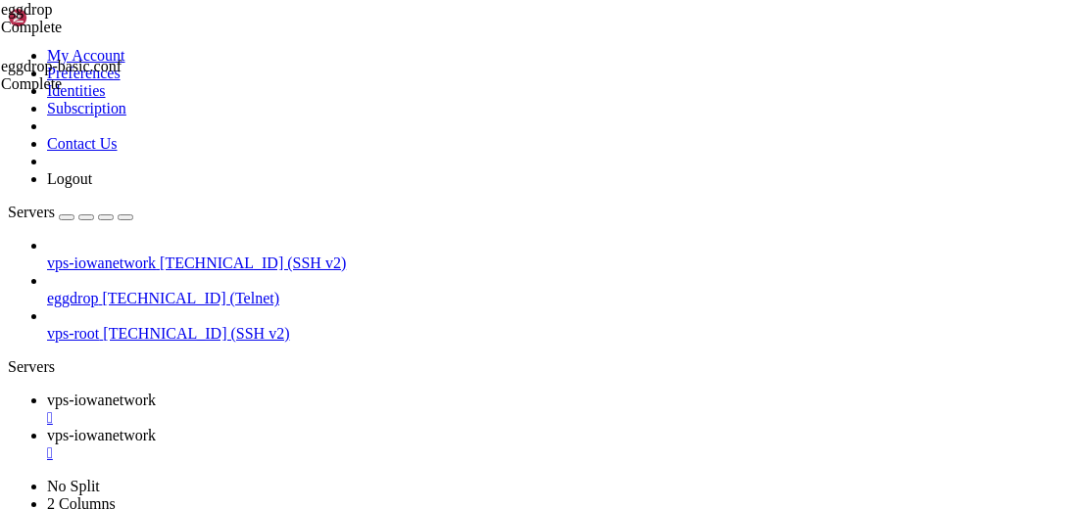
scroll to position [302, 0]
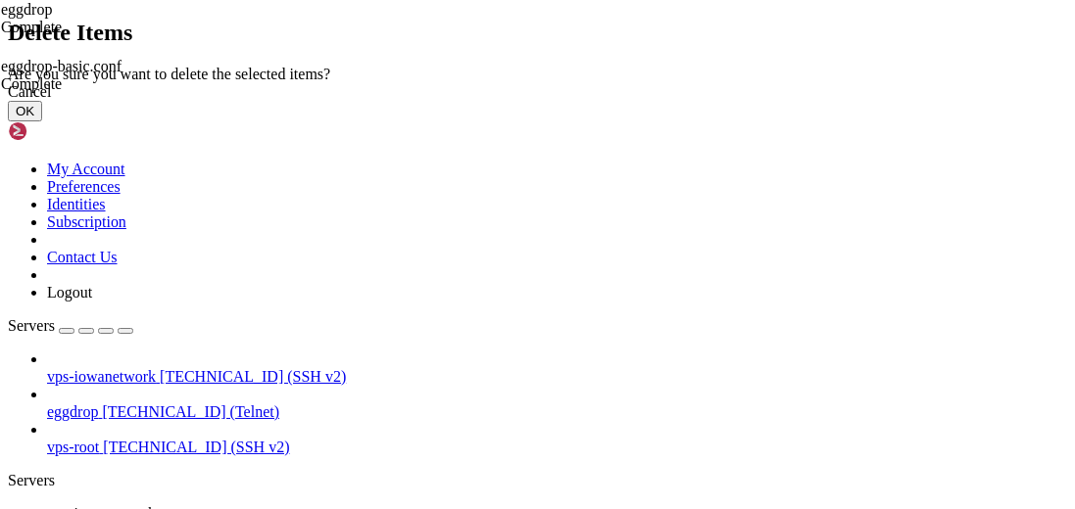
click at [42, 121] on button "OK" at bounding box center [25, 111] width 34 height 21
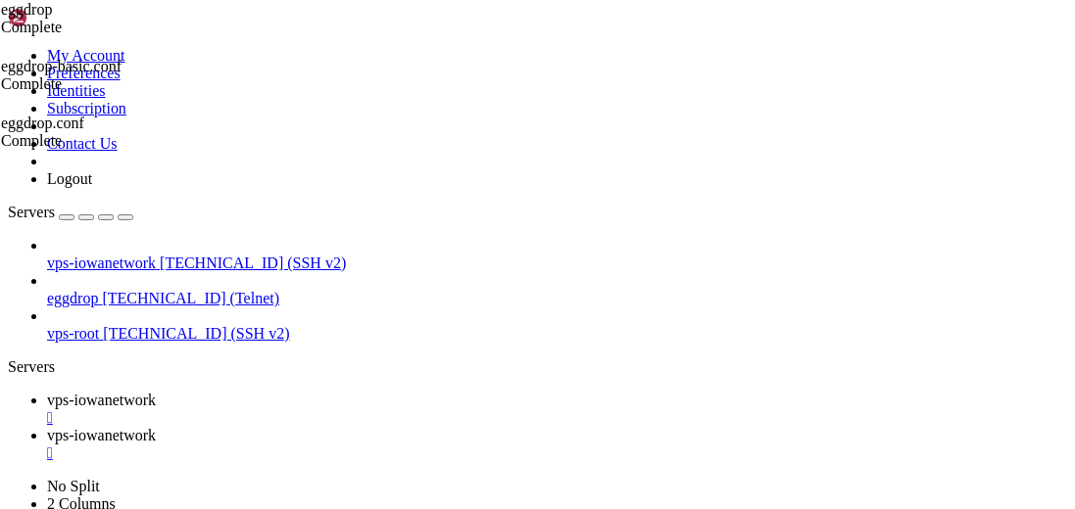
scroll to position [0, 0]
click at [156, 392] on span "vps-iowanetwork" at bounding box center [101, 400] width 109 height 17
drag, startPoint x: 483, startPoint y: 1130, endPoint x: 365, endPoint y: 1069, distance: 132.3
